Goal: Find contact information: Obtain details needed to contact an individual or organization

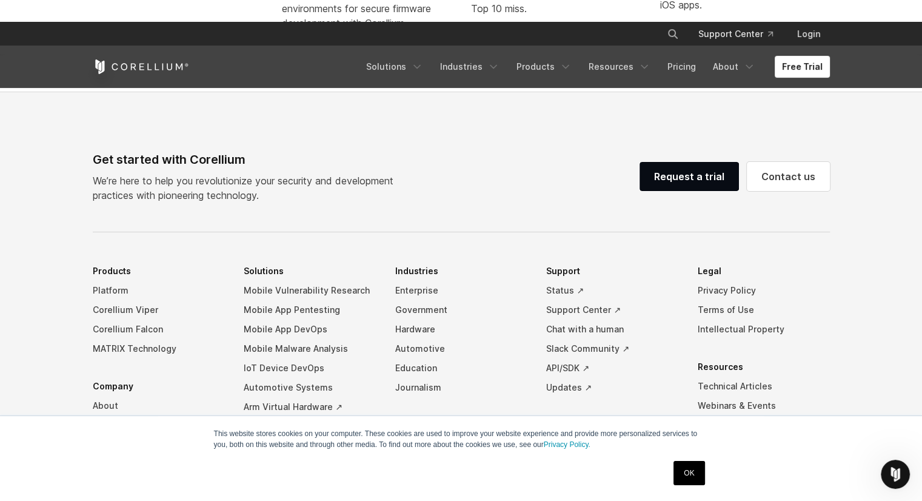
scroll to position [2876, 0]
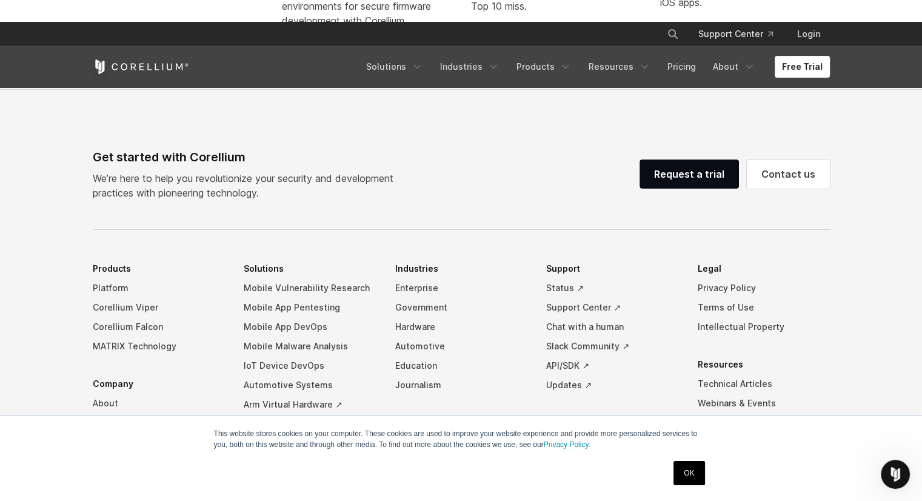
click at [112, 432] on link "Contact" at bounding box center [159, 441] width 132 height 19
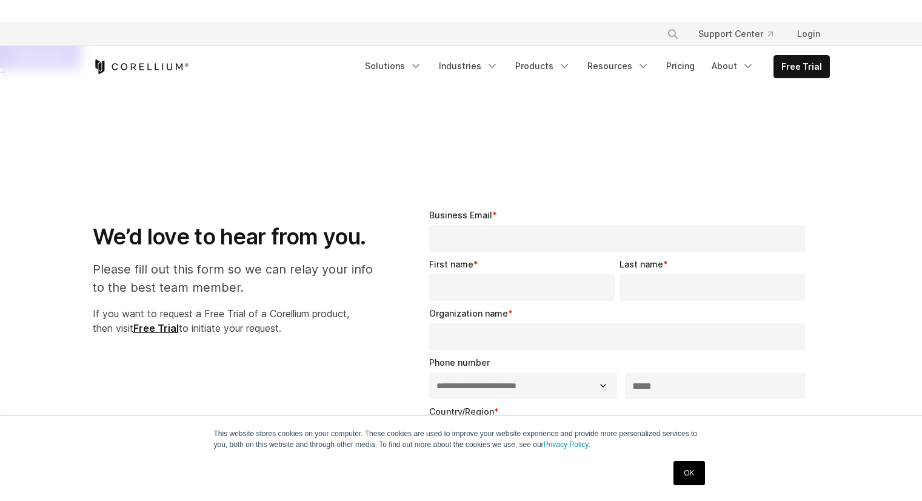
select select "**"
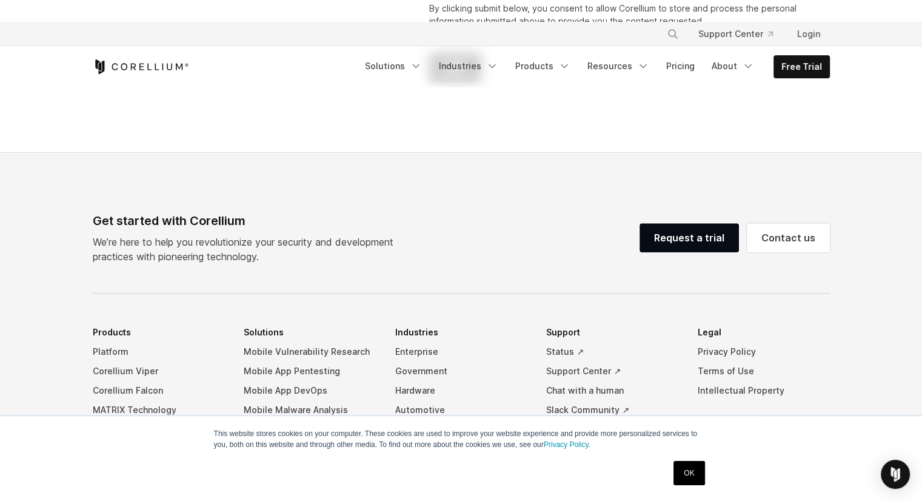
scroll to position [924, 0]
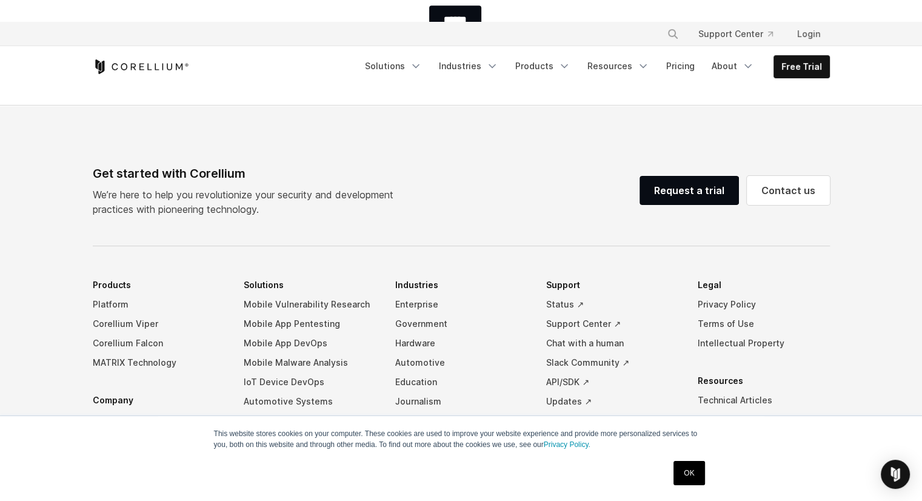
click at [684, 475] on link "OK" at bounding box center [688, 473] width 31 height 24
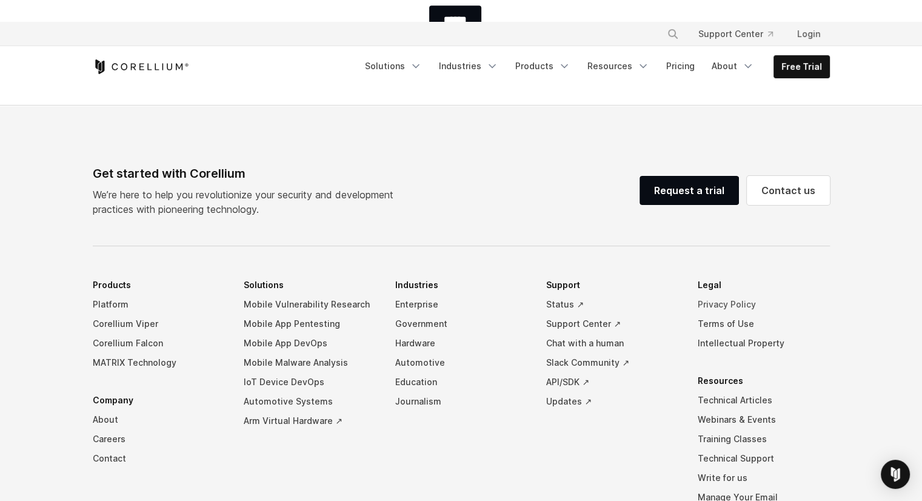
click at [732, 295] on link "Privacy Policy" at bounding box center [764, 304] width 132 height 19
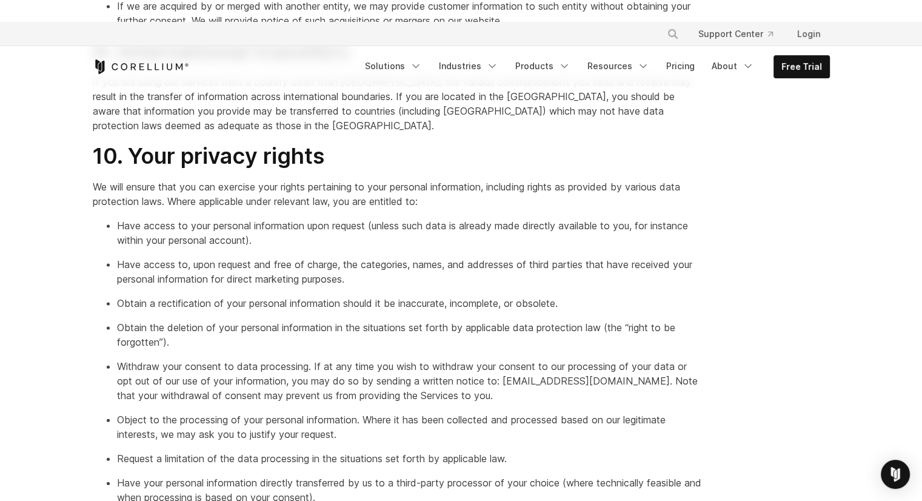
scroll to position [3269, 0]
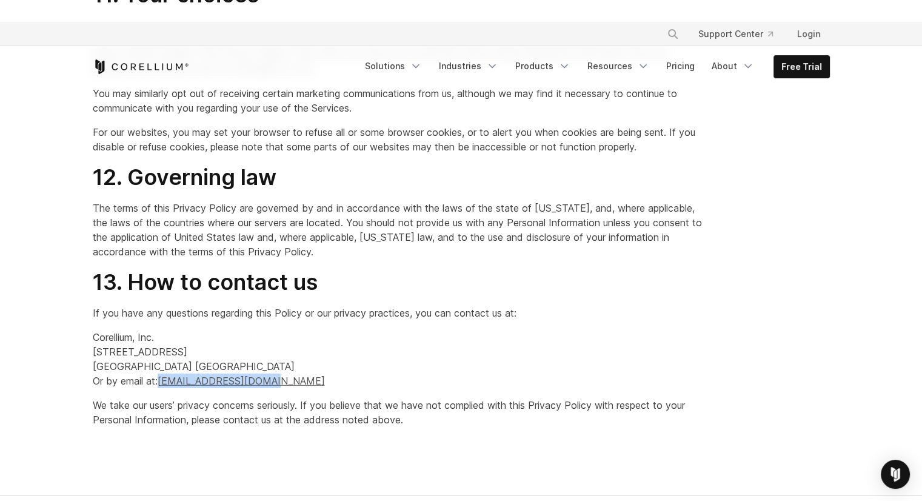
drag, startPoint x: 284, startPoint y: 251, endPoint x: 161, endPoint y: 254, distance: 122.5
click at [161, 330] on p "Corellium, Inc. [STREET_ADDRESS] Or by email at: [EMAIL_ADDRESS][DOMAIN_NAME]" at bounding box center [398, 359] width 610 height 58
copy link "[EMAIL_ADDRESS][DOMAIN_NAME]"
